Goal: Navigation & Orientation: Find specific page/section

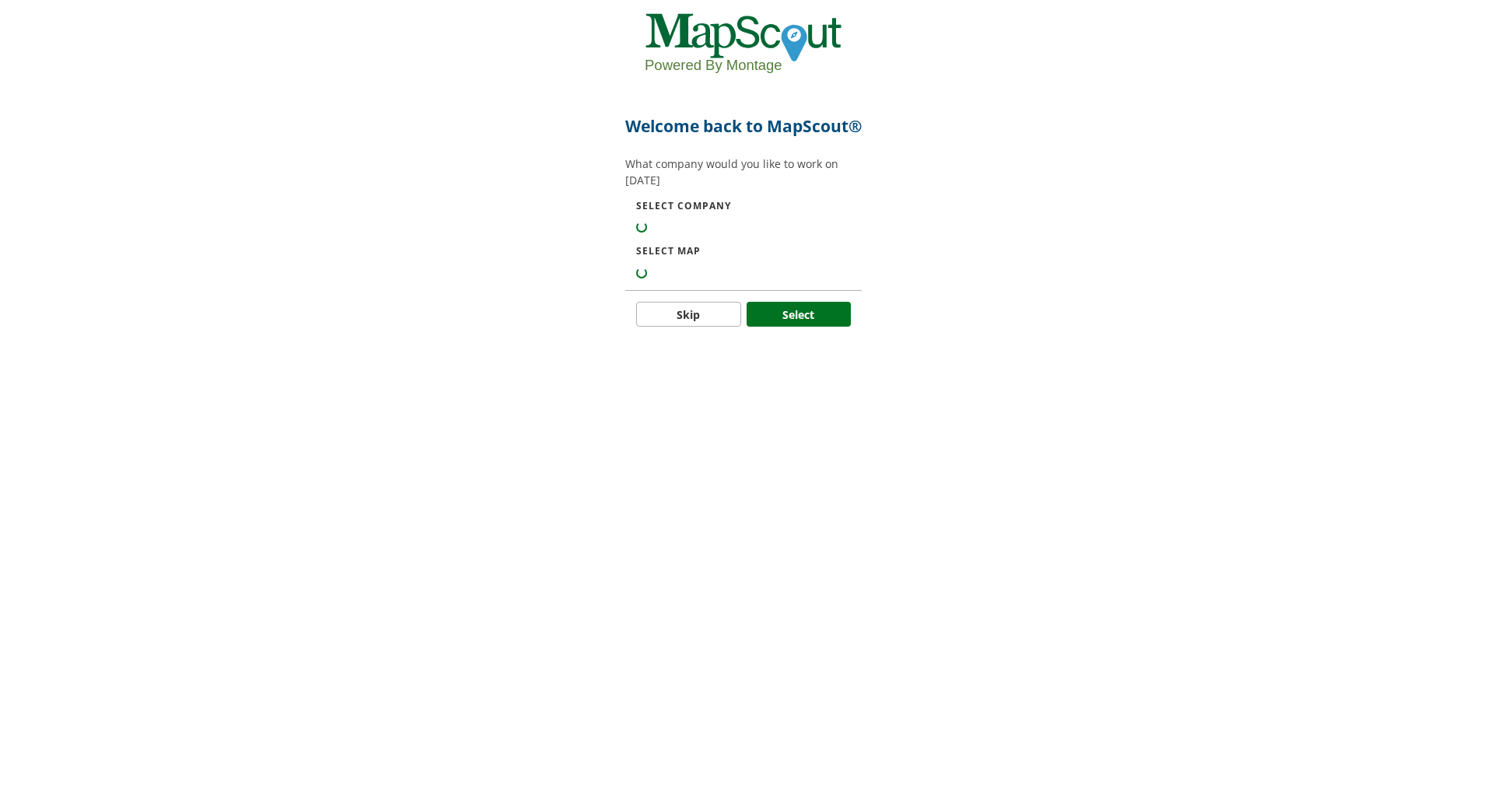
click at [694, 234] on div at bounding box center [743, 225] width 215 height 17
click at [703, 327] on button "Skip" at bounding box center [688, 314] width 105 height 25
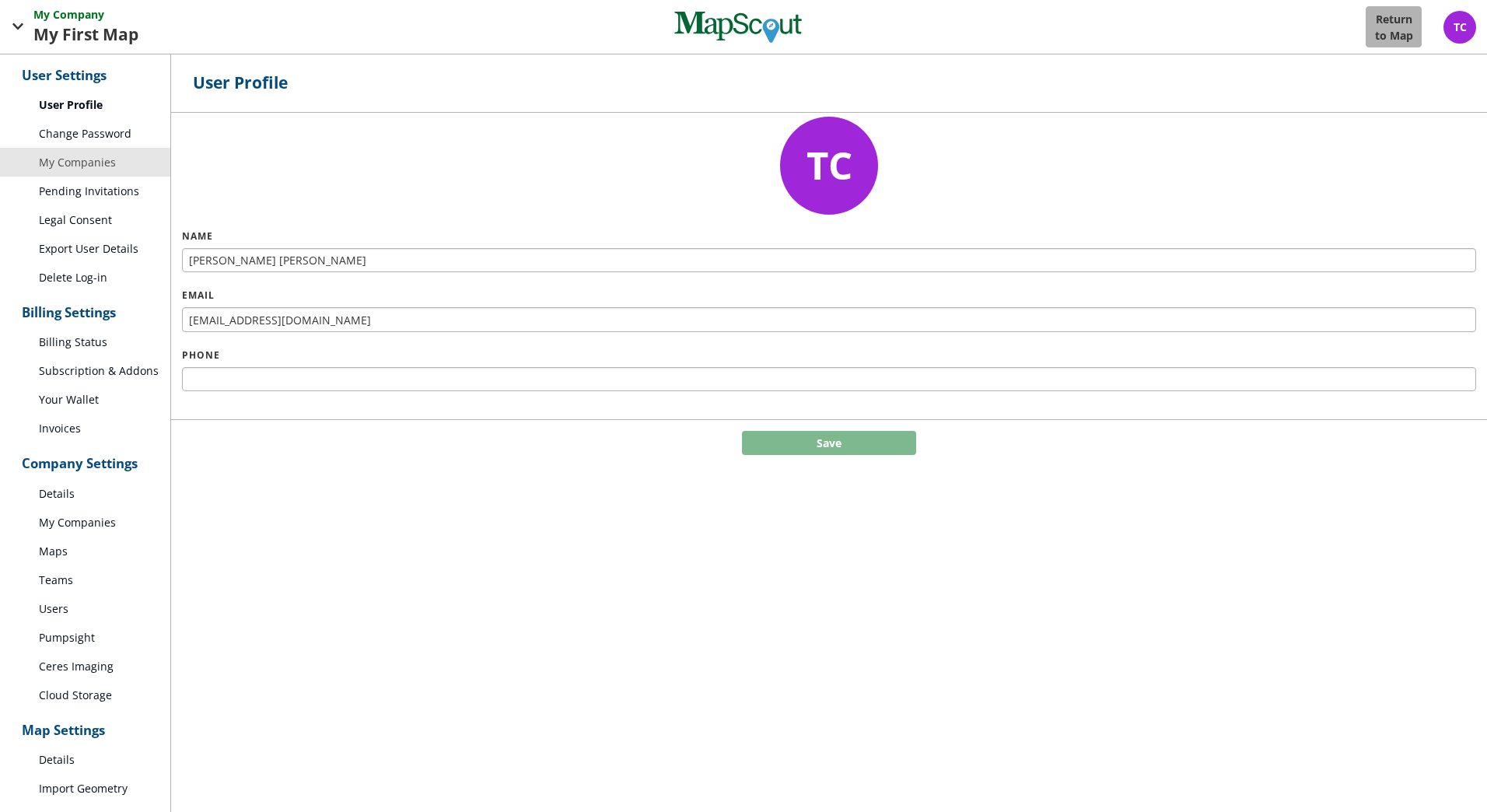
click at [85, 158] on link "My Companies" at bounding box center [85, 162] width 170 height 29
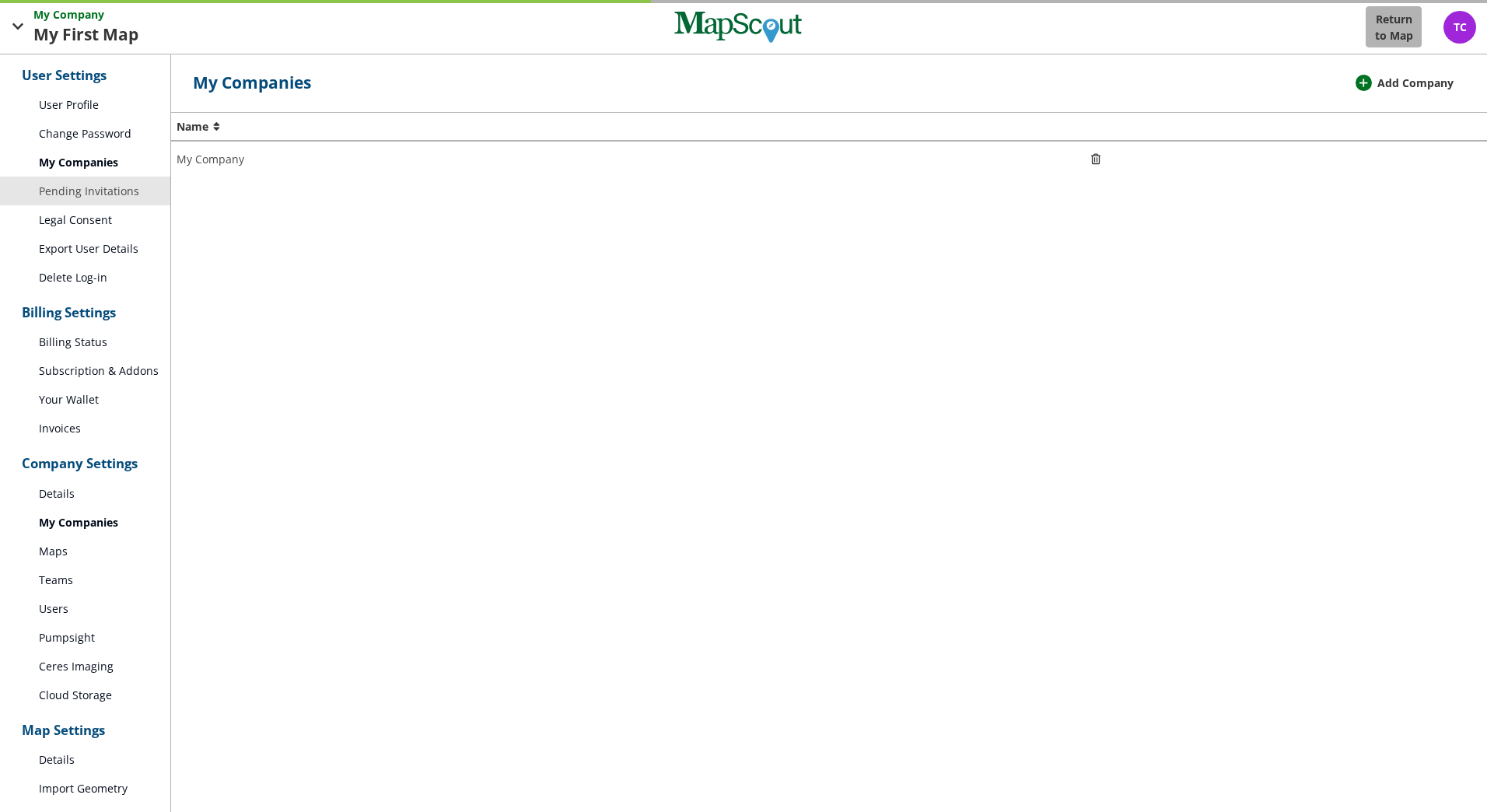
click at [96, 195] on link "Pending Invitations" at bounding box center [85, 190] width 170 height 29
